Goal: Task Accomplishment & Management: Use online tool/utility

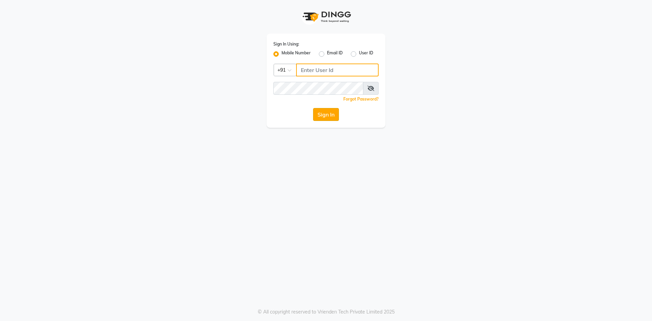
type input "9717107700"
click at [327, 112] on button "Sign In" at bounding box center [326, 114] width 26 height 13
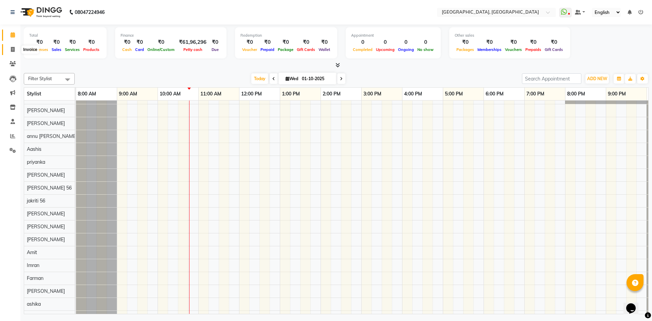
click at [14, 49] on icon at bounding box center [13, 49] width 4 height 5
select select "3948"
select select "service"
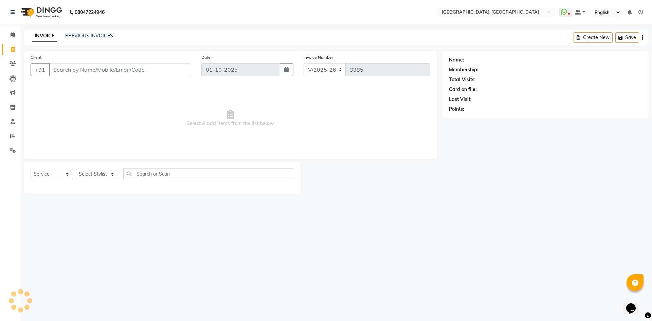
click at [112, 69] on input "Client" at bounding box center [120, 69] width 142 height 13
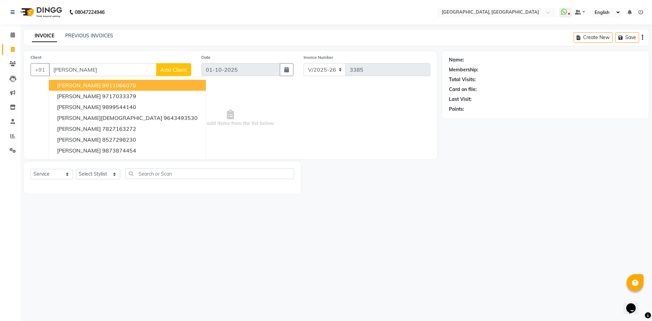
click at [70, 88] on span "[PERSON_NAME]" at bounding box center [79, 85] width 44 height 7
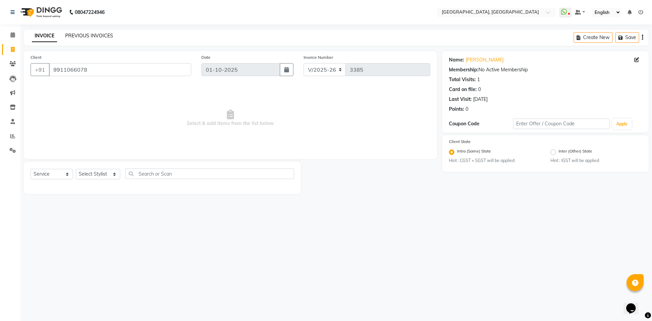
click at [90, 35] on link "PREVIOUS INVOICES" at bounding box center [89, 36] width 48 height 6
click at [95, 67] on input "9911066078" at bounding box center [120, 69] width 142 height 13
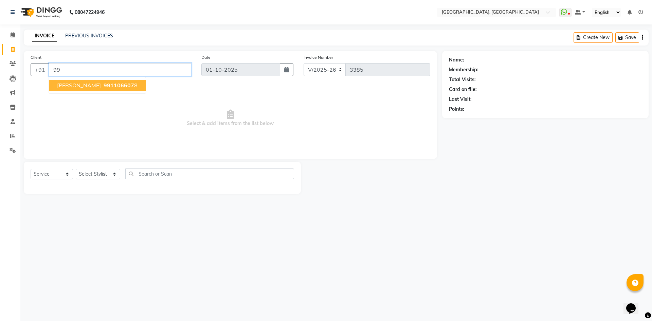
type input "9"
click at [13, 64] on icon at bounding box center [13, 63] width 6 height 5
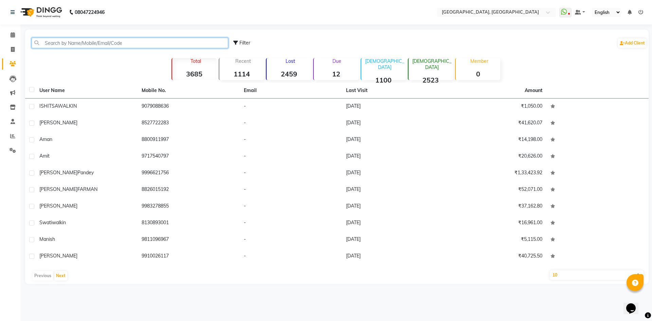
click at [71, 40] on input "text" at bounding box center [130, 43] width 197 height 11
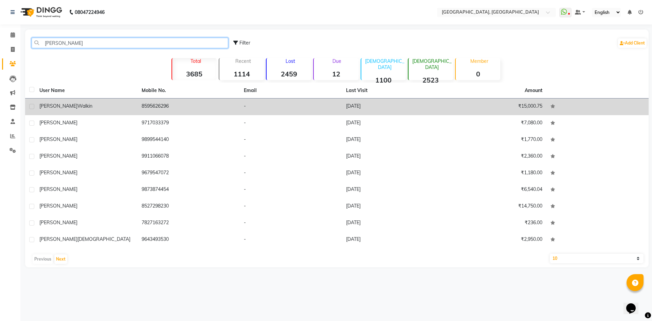
type input "[PERSON_NAME]"
click at [160, 105] on td "8595626296" at bounding box center [189, 107] width 102 height 17
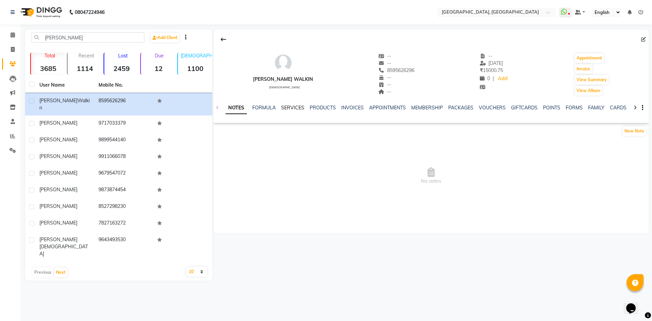
click at [291, 106] on link "SERVICES" at bounding box center [292, 108] width 23 height 6
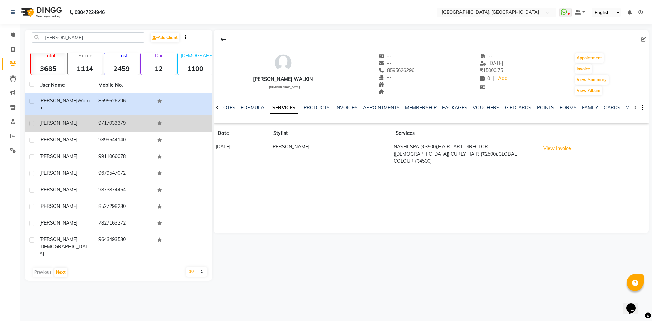
click at [88, 120] on div "[PERSON_NAME]" at bounding box center [64, 123] width 51 height 7
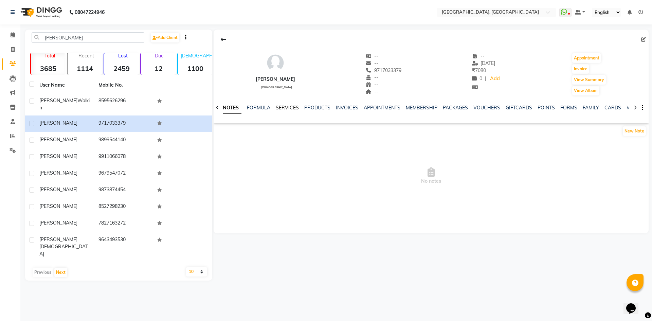
click at [277, 107] on link "SERVICES" at bounding box center [287, 108] width 23 height 6
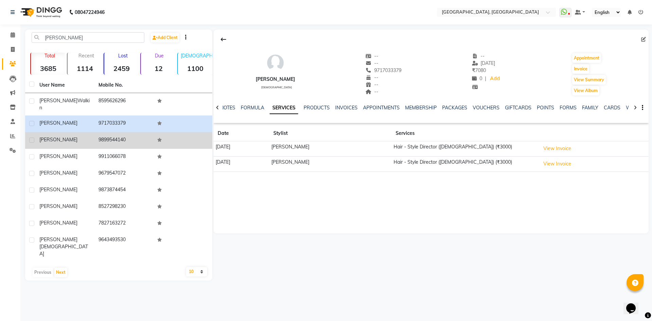
click at [63, 136] on div "[PERSON_NAME]" at bounding box center [64, 139] width 51 height 7
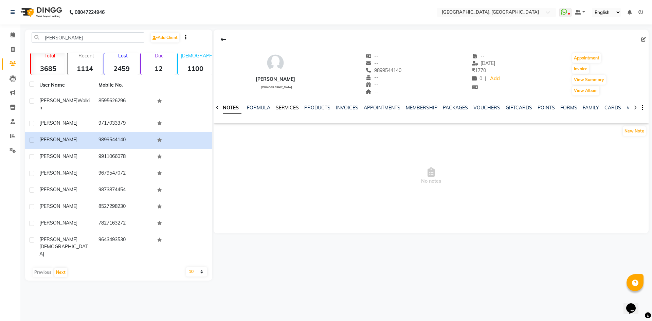
click at [292, 107] on link "SERVICES" at bounding box center [287, 108] width 23 height 6
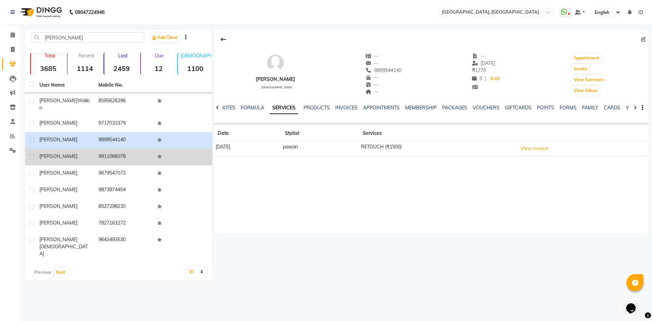
click at [113, 149] on td "9911066078" at bounding box center [123, 157] width 59 height 17
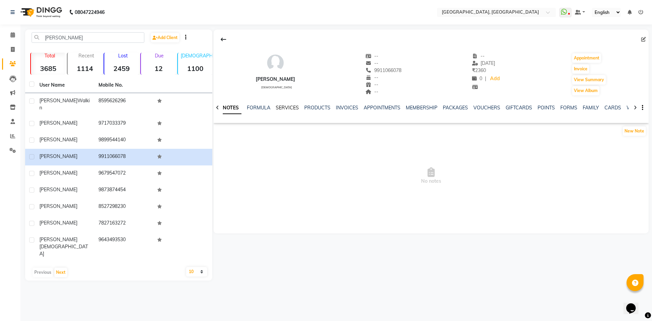
click at [294, 107] on link "SERVICES" at bounding box center [287, 108] width 23 height 6
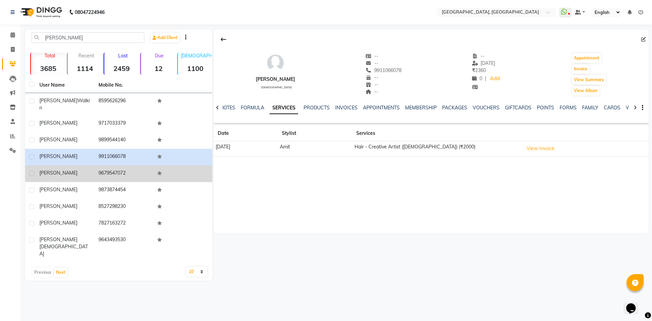
click at [115, 166] on td "9679547072" at bounding box center [123, 173] width 59 height 17
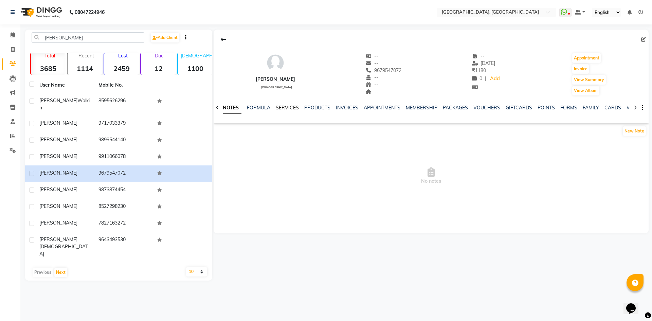
click at [282, 109] on link "SERVICES" at bounding box center [287, 108] width 23 height 6
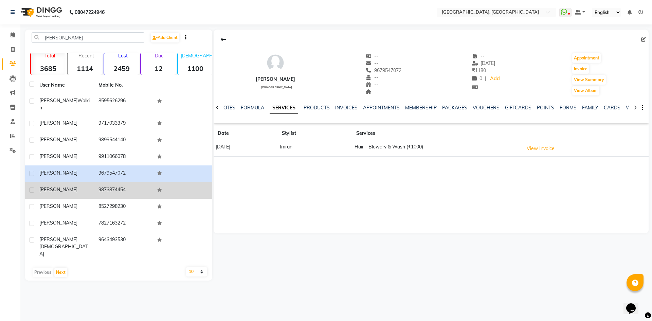
click at [118, 182] on td "9873874454" at bounding box center [123, 190] width 59 height 17
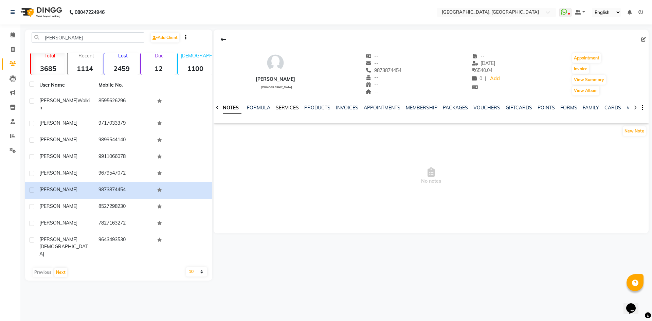
click at [283, 110] on link "SERVICES" at bounding box center [287, 108] width 23 height 6
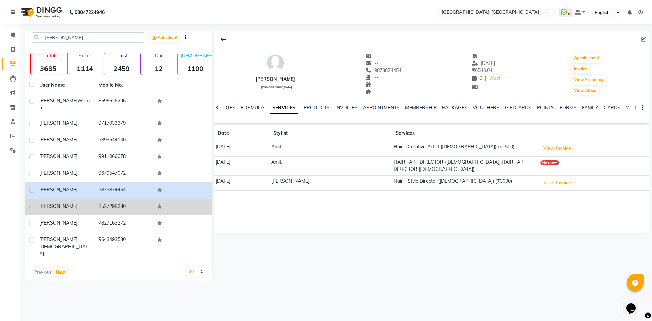
click at [130, 204] on td "8527298230" at bounding box center [123, 207] width 59 height 17
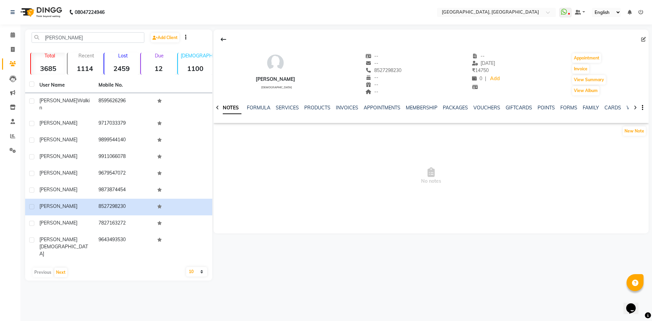
click at [284, 111] on div "SERVICES" at bounding box center [287, 107] width 23 height 7
click at [290, 105] on link "SERVICES" at bounding box center [287, 108] width 23 height 6
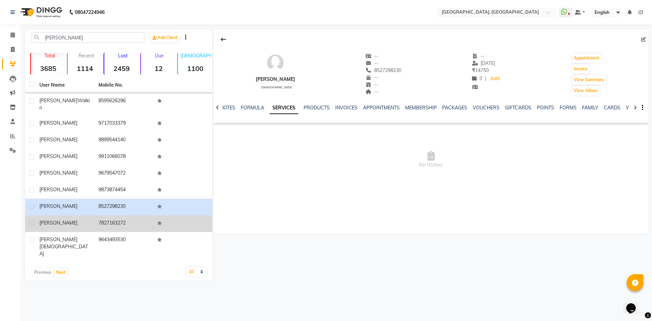
click at [114, 219] on td "7827163272" at bounding box center [123, 223] width 59 height 17
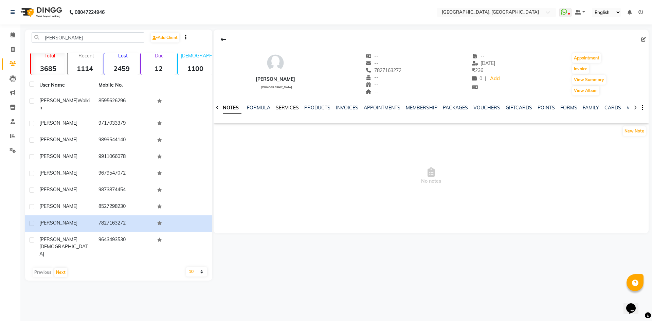
click at [287, 106] on link "SERVICES" at bounding box center [287, 108] width 23 height 6
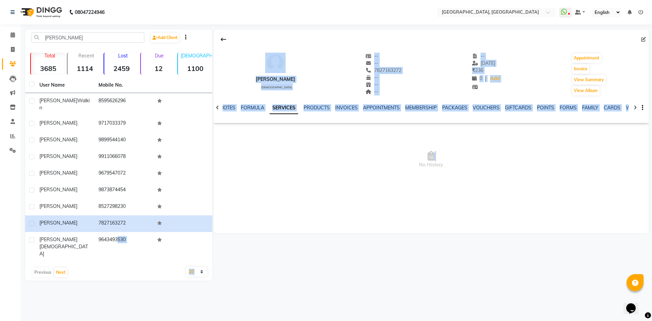
drag, startPoint x: 112, startPoint y: 233, endPoint x: 259, endPoint y: 162, distance: 162.6
click at [255, 175] on div "[PERSON_NAME] Add Client Total 3685 Recent 1114 Lost 2459 Due 12 [DEMOGRAPHIC_D…" at bounding box center [337, 155] width 624 height 251
click at [279, 164] on span "No History" at bounding box center [431, 160] width 435 height 68
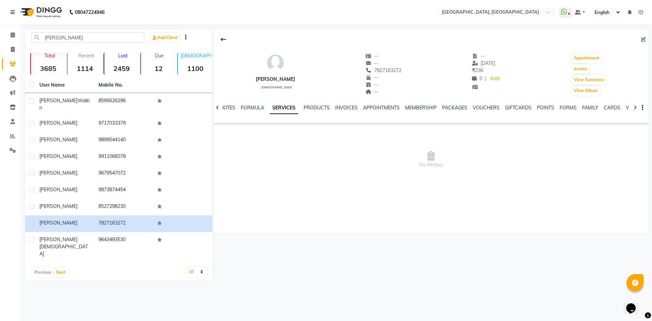
click at [286, 110] on link "SERVICES" at bounding box center [284, 108] width 29 height 12
click at [12, 37] on icon at bounding box center [13, 34] width 4 height 5
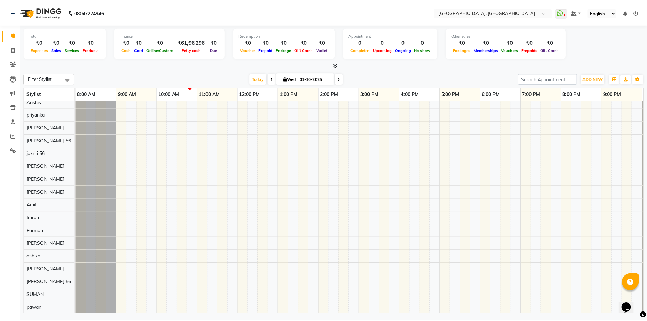
scroll to position [114, 0]
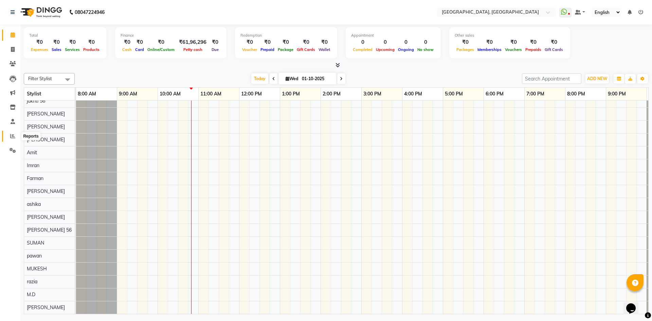
click at [11, 138] on icon at bounding box center [12, 136] width 5 height 5
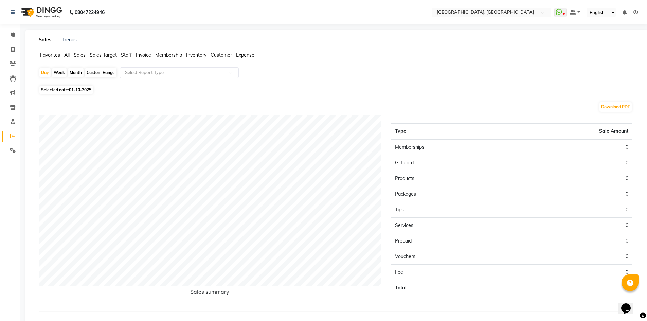
click at [122, 55] on span "Staff" at bounding box center [126, 55] width 11 height 6
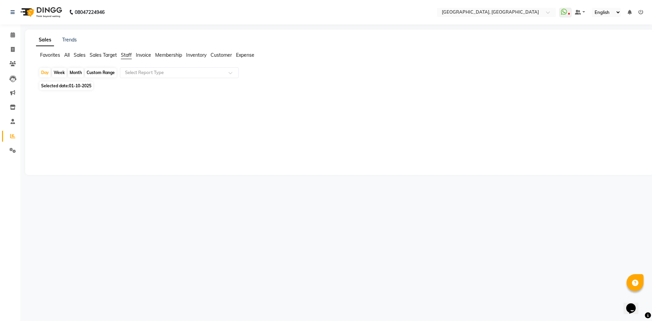
click at [98, 72] on div "Custom Range" at bounding box center [101, 73] width 32 height 10
select select "10"
select select "2025"
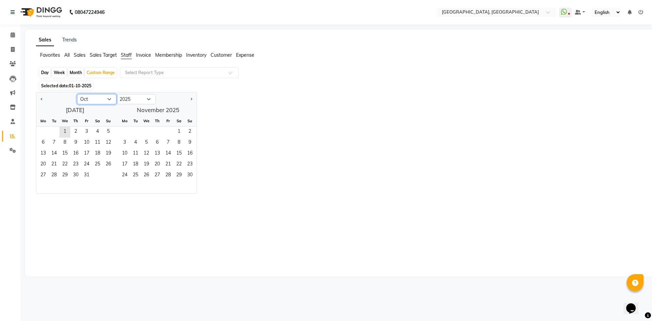
click at [108, 101] on select "Jan Feb Mar Apr May Jun [DATE] Aug Sep Oct Nov Dec" at bounding box center [96, 99] width 39 height 10
select select "9"
click at [77, 94] on select "Jan Feb Mar Apr May Jun [DATE] Aug Sep Oct Nov Dec" at bounding box center [96, 99] width 39 height 10
click at [45, 130] on span "1" at bounding box center [43, 132] width 11 height 11
click at [57, 173] on span "30" at bounding box center [54, 175] width 11 height 11
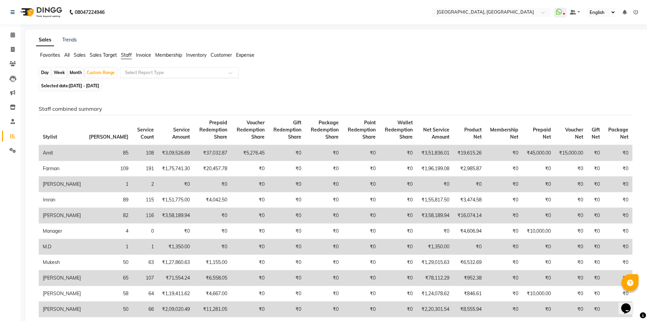
click at [225, 73] on div at bounding box center [179, 72] width 118 height 7
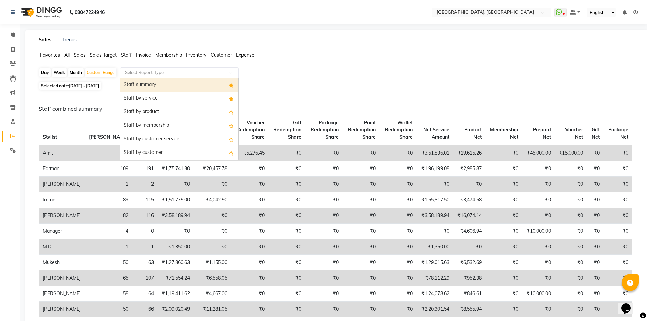
click at [202, 88] on div "Staff summary" at bounding box center [179, 85] width 118 height 14
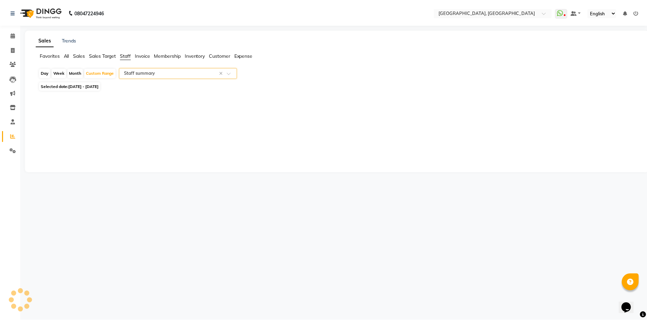
select select "full_report"
select select "csv"
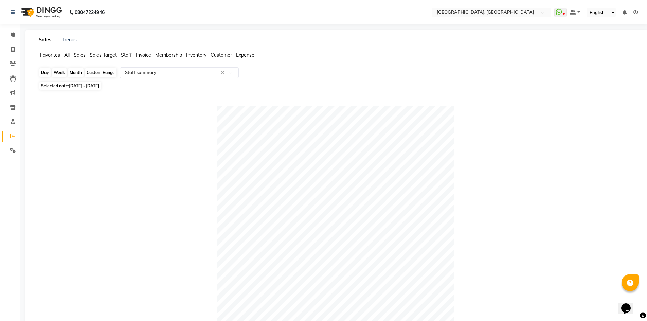
click at [102, 69] on div "Custom Range" at bounding box center [101, 73] width 32 height 10
select select "9"
select select "2025"
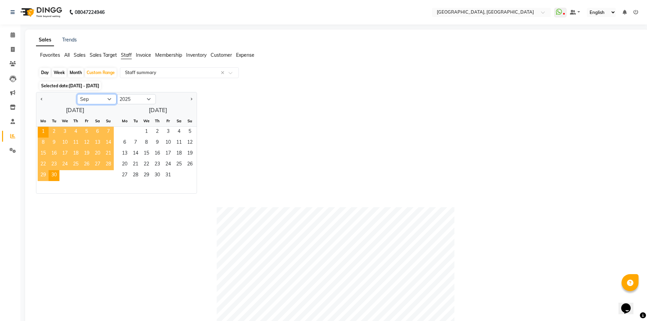
click at [107, 95] on select "Jan Feb Mar Apr May Jun [DATE] Aug Sep Oct Nov Dec" at bounding box center [96, 99] width 39 height 10
select select "8"
click at [77, 94] on select "Jan Feb Mar Apr May Jun [DATE] Aug Sep Oct Nov Dec" at bounding box center [96, 99] width 39 height 10
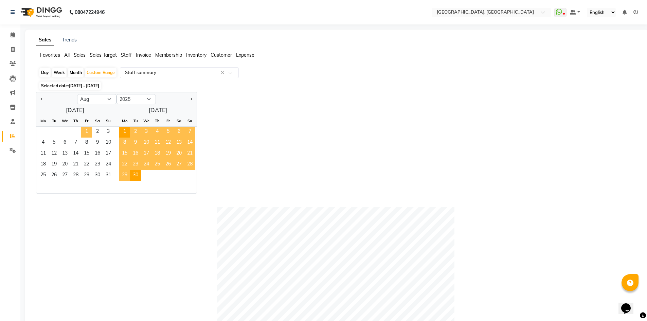
click at [87, 132] on span "1" at bounding box center [86, 132] width 11 height 11
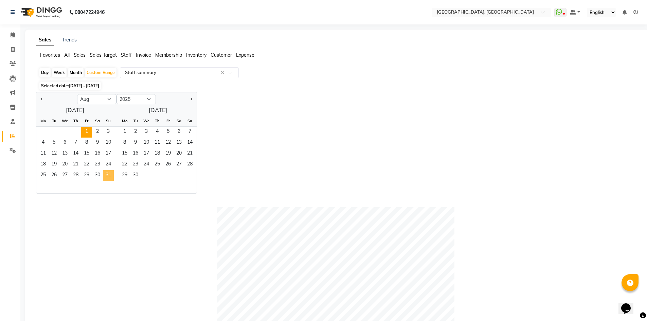
click at [108, 177] on span "31" at bounding box center [108, 175] width 11 height 11
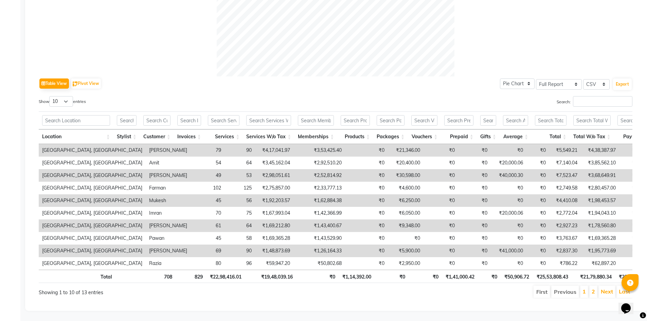
scroll to position [277, 0]
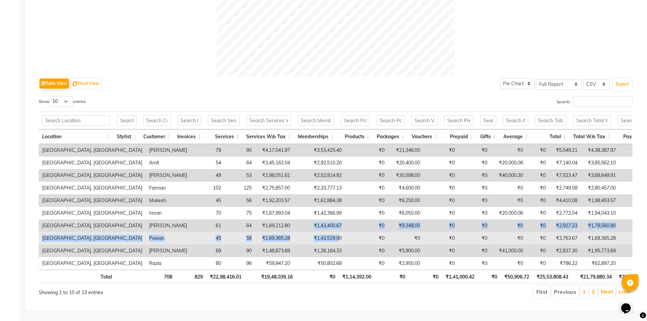
drag, startPoint x: 261, startPoint y: 214, endPoint x: 290, endPoint y: 224, distance: 30.7
click at [290, 224] on tbody "[GEOGRAPHIC_DATA], [GEOGRAPHIC_DATA] [PERSON_NAME] 79 90 ₹4,17,041.97 ₹3,53,425…" at bounding box center [436, 207] width 794 height 126
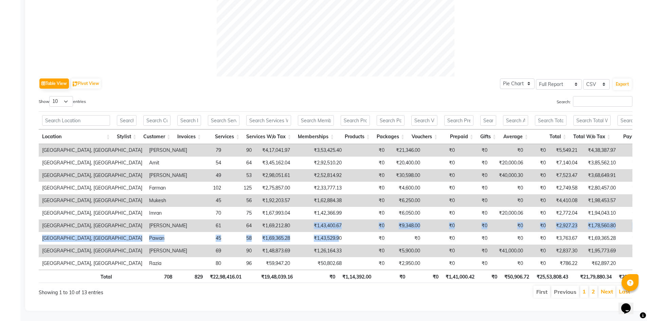
click at [345, 219] on td "₹0" at bounding box center [366, 225] width 43 height 13
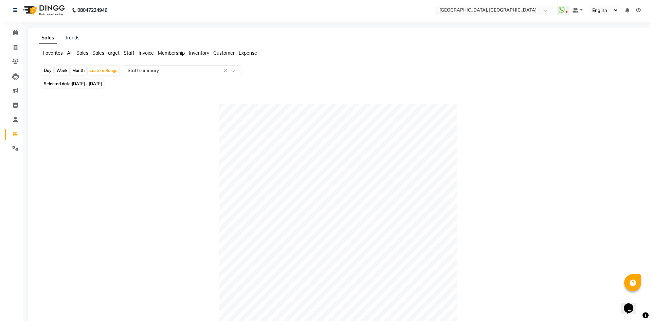
scroll to position [0, 0]
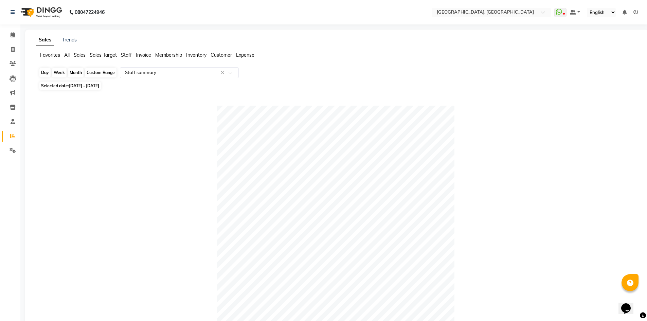
click at [99, 72] on div "Custom Range" at bounding box center [101, 73] width 32 height 10
select select "8"
select select "2025"
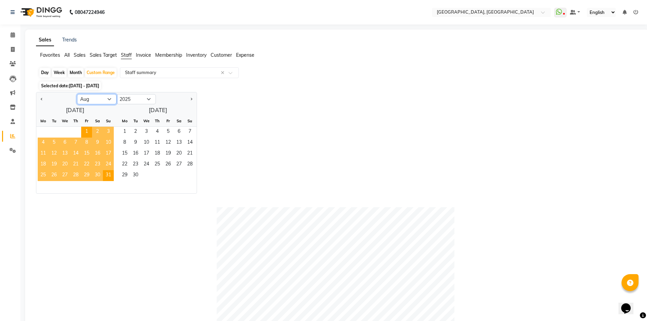
click at [104, 97] on select "Jan Feb Mar Apr May Jun [DATE] Aug Sep Oct Nov Dec" at bounding box center [96, 99] width 39 height 10
select select "7"
click at [77, 94] on select "Jan Feb Mar Apr May Jun [DATE] Aug Sep Oct Nov Dec" at bounding box center [96, 99] width 39 height 10
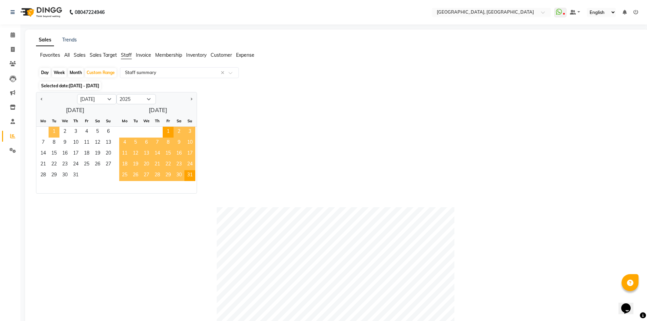
click at [55, 133] on span "1" at bounding box center [54, 132] width 11 height 11
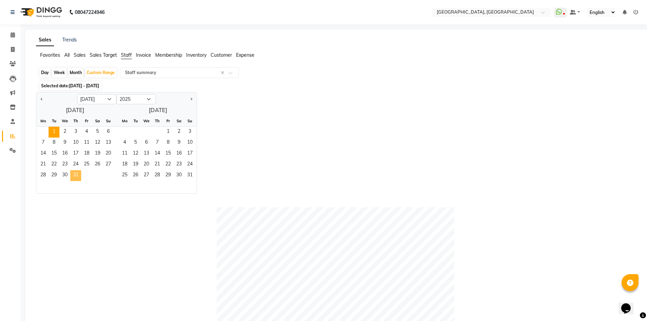
click at [80, 171] on span "31" at bounding box center [75, 175] width 11 height 11
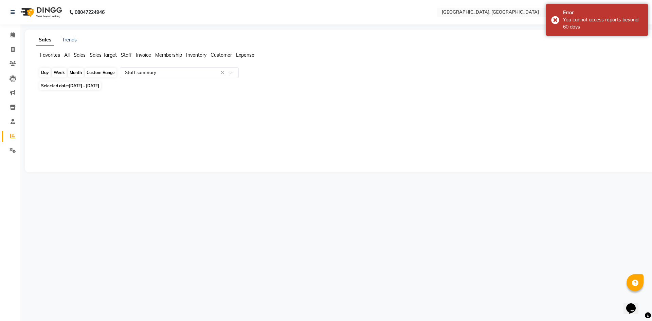
click at [103, 70] on div "Custom Range" at bounding box center [101, 73] width 32 height 10
select select "7"
select select "2025"
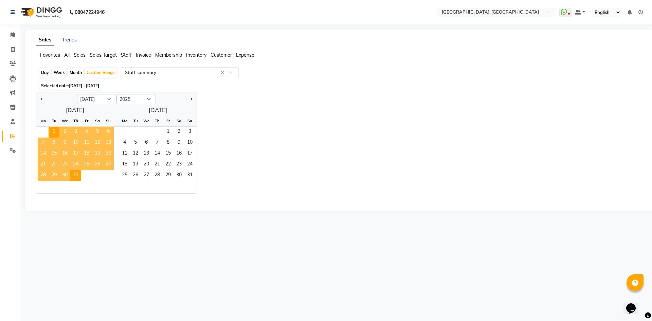
click at [327, 87] on div "Selected date: [DATE] - [DATE]" at bounding box center [341, 85] width 604 height 7
click at [13, 45] on link "Invoice" at bounding box center [10, 49] width 16 height 11
select select "service"
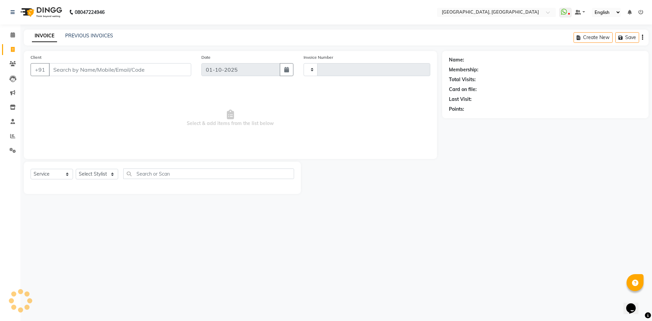
type input "3385"
select select "3948"
click at [13, 38] on span at bounding box center [13, 35] width 12 height 8
